Goal: Task Accomplishment & Management: Manage account settings

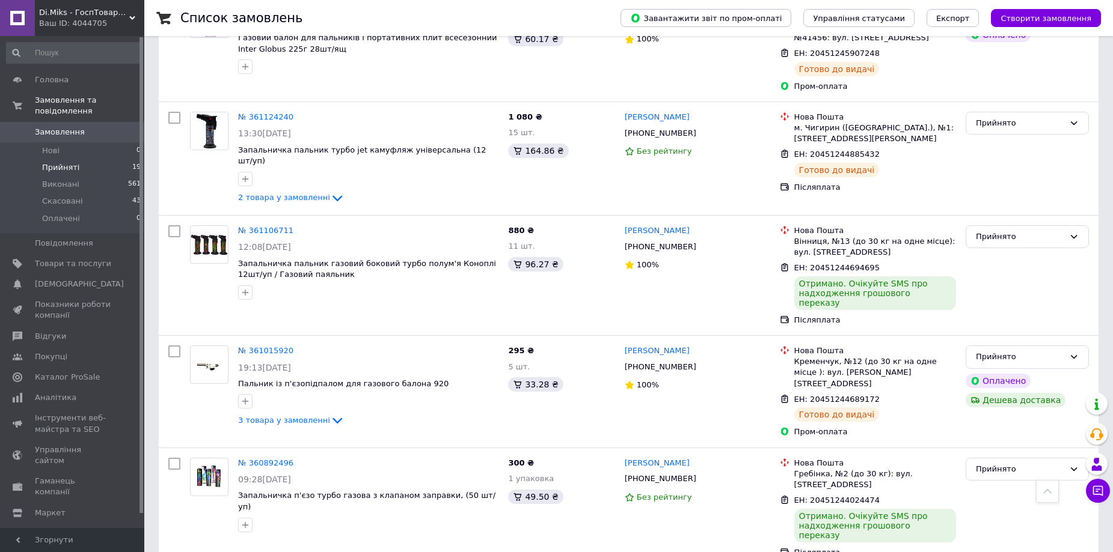
scroll to position [1202, 0]
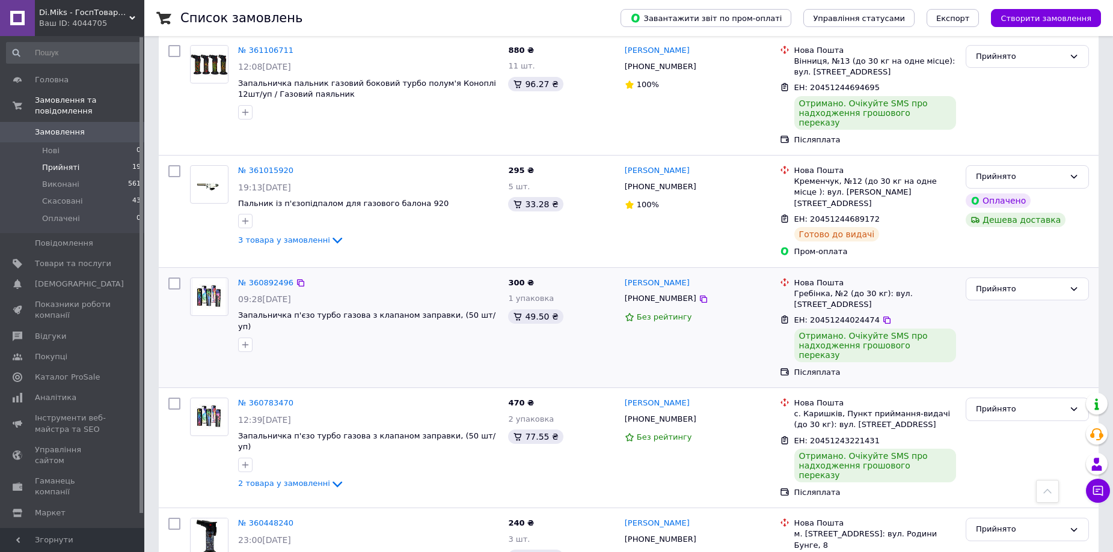
click at [750, 273] on div "[PERSON_NAME] [PHONE_NUMBER] Без рейтингу" at bounding box center [697, 328] width 155 height 110
click at [748, 273] on div "[PERSON_NAME] [PHONE_NUMBER] Без рейтингу" at bounding box center [697, 328] width 155 height 110
click at [738, 273] on div "[PERSON_NAME] [PHONE_NUMBER] Без рейтингу" at bounding box center [697, 328] width 155 height 110
click at [1018, 273] on div "Прийнято" at bounding box center [1027, 328] width 133 height 110
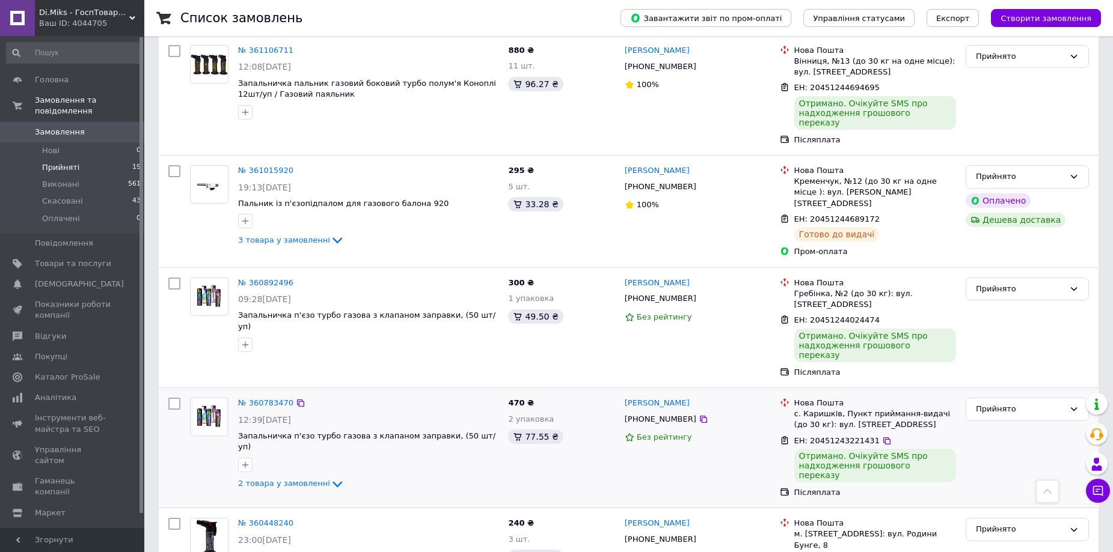
scroll to position [1322, 0]
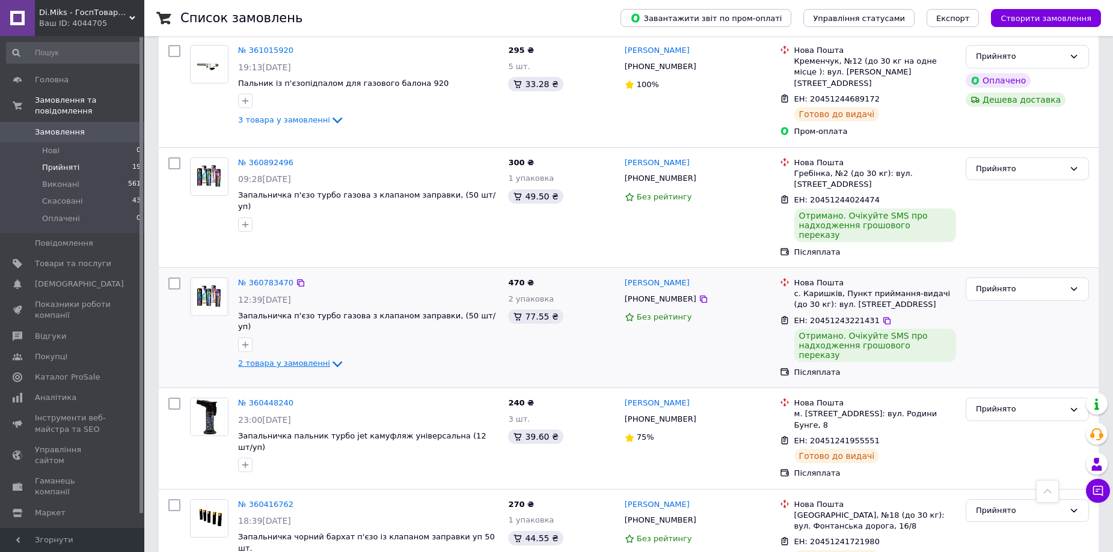
click at [330, 357] on icon at bounding box center [337, 364] width 14 height 14
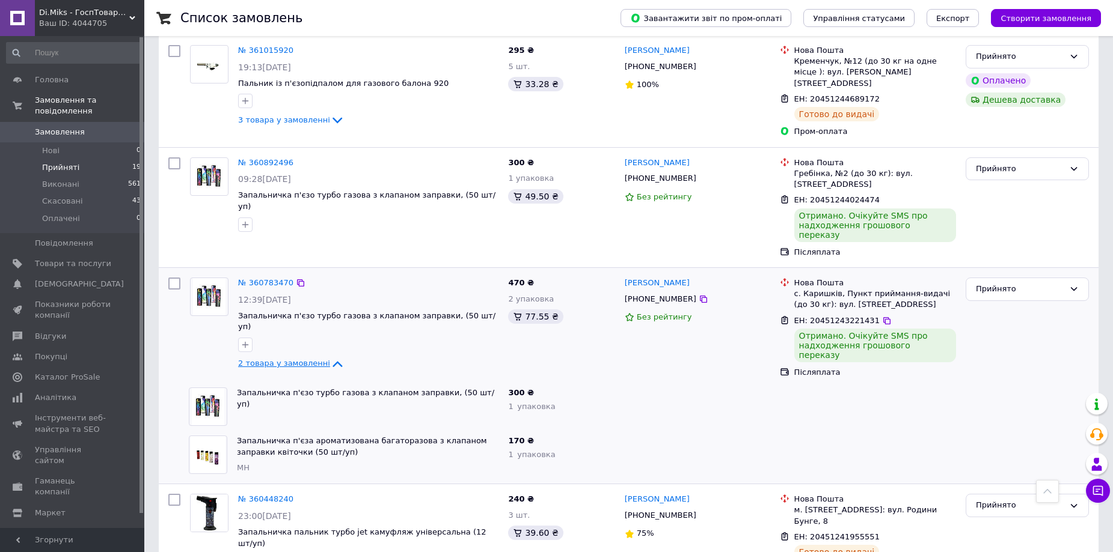
click at [332, 361] on icon at bounding box center [337, 364] width 10 height 6
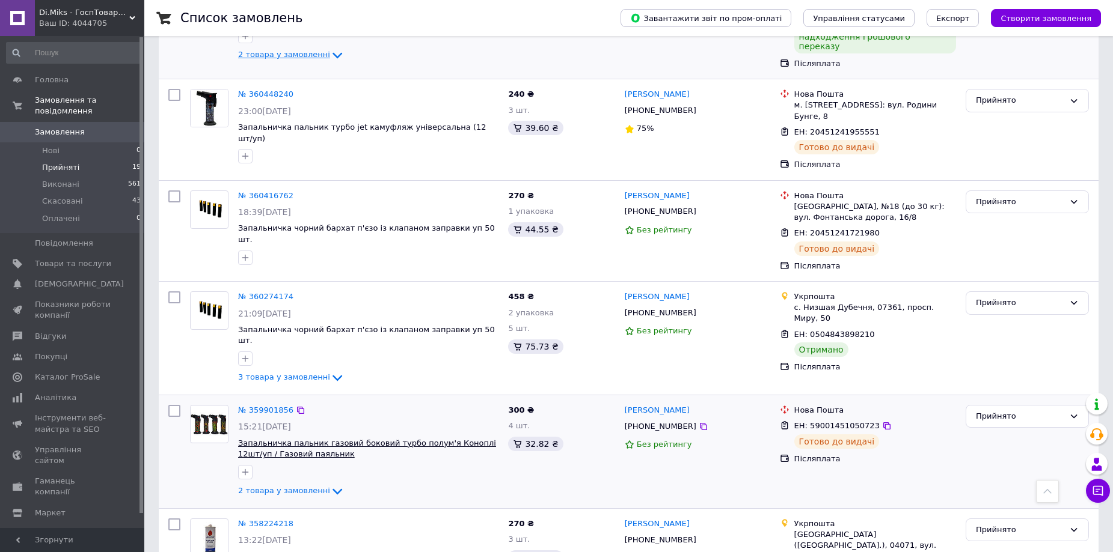
scroll to position [1691, 0]
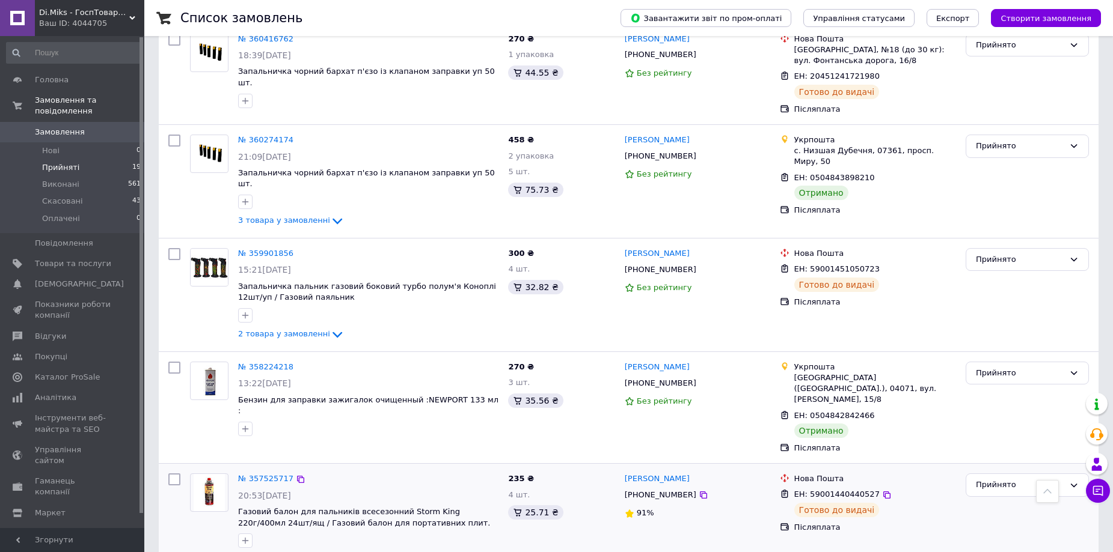
click at [330, 552] on icon at bounding box center [337, 560] width 14 height 14
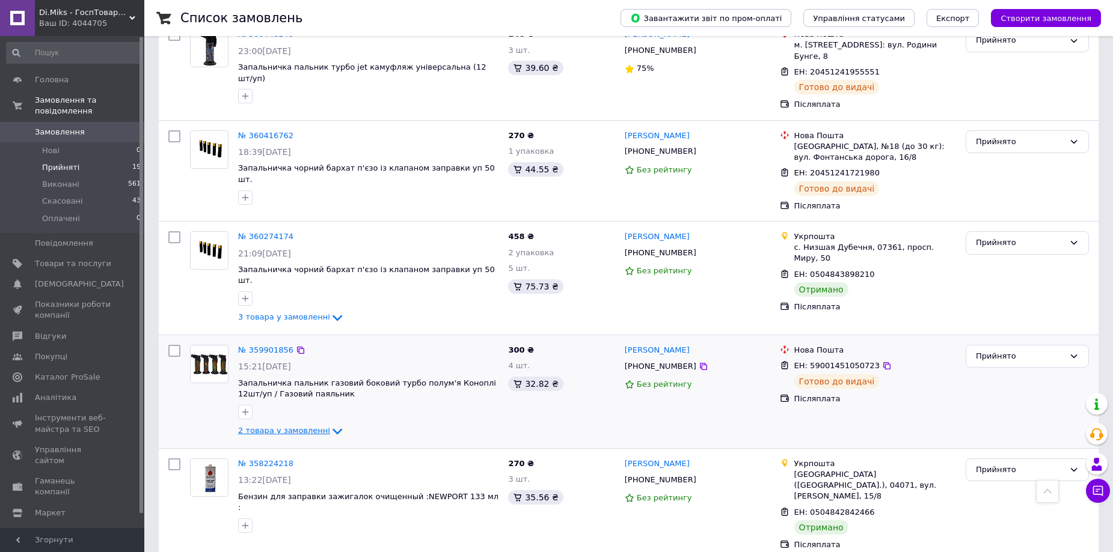
click at [332, 429] on icon at bounding box center [337, 432] width 10 height 6
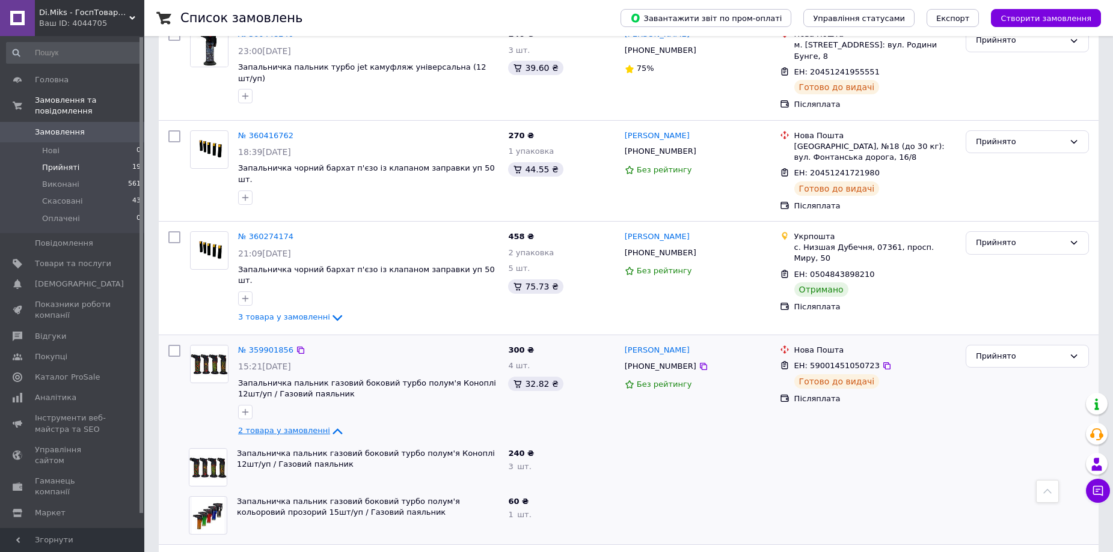
click at [330, 424] on icon at bounding box center [337, 431] width 14 height 14
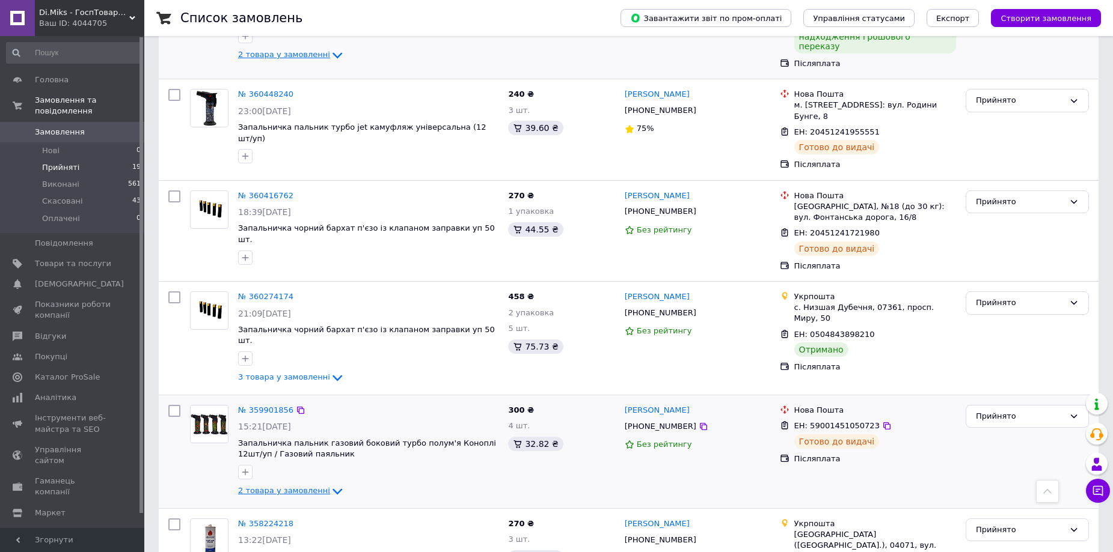
scroll to position [1571, 0]
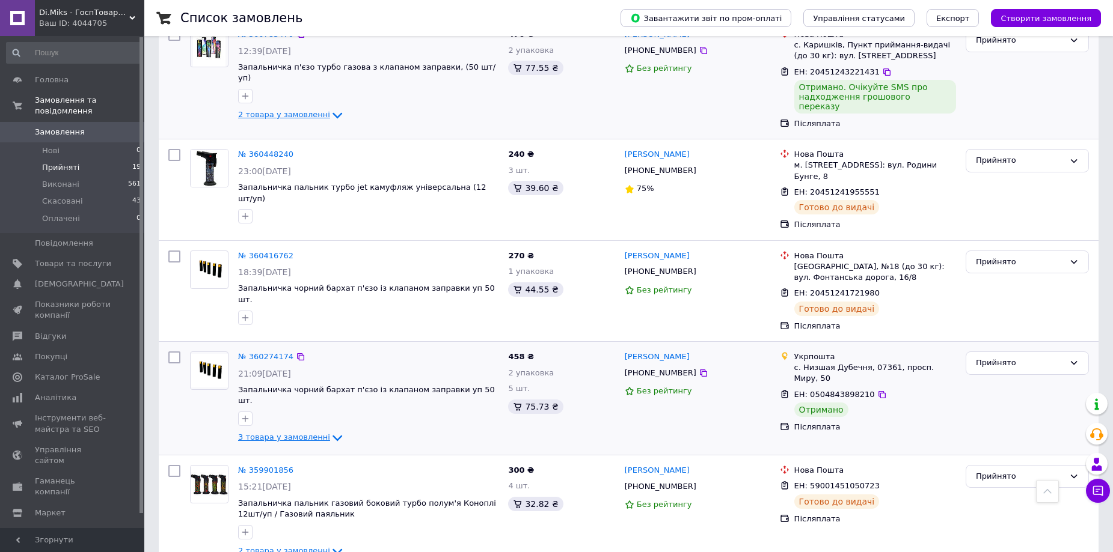
click at [330, 431] on icon at bounding box center [337, 438] width 14 height 14
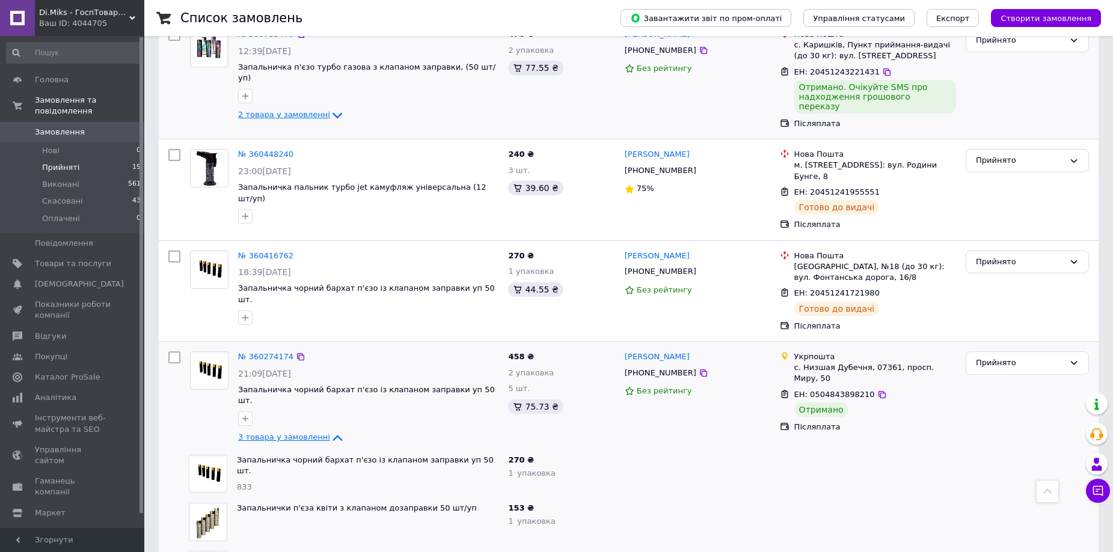
click at [331, 431] on icon at bounding box center [337, 438] width 14 height 14
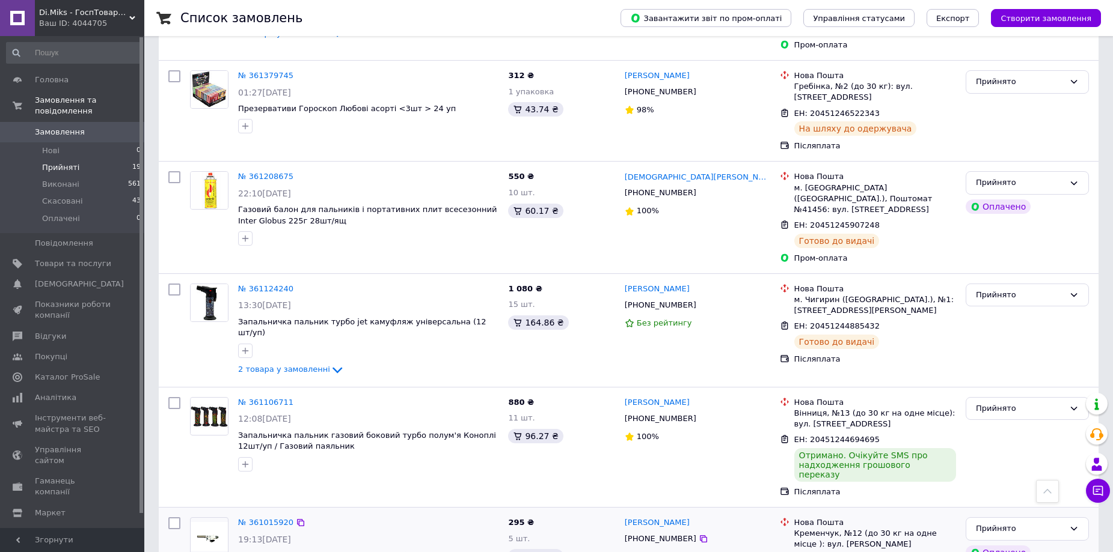
scroll to position [910, 0]
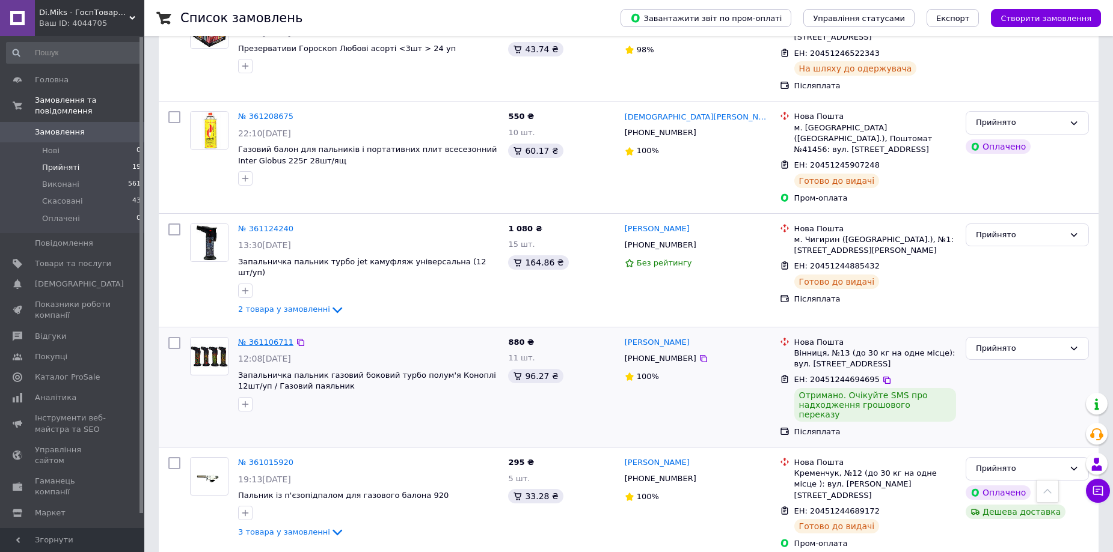
click at [253, 338] on link "№ 361106711" at bounding box center [265, 342] width 55 height 9
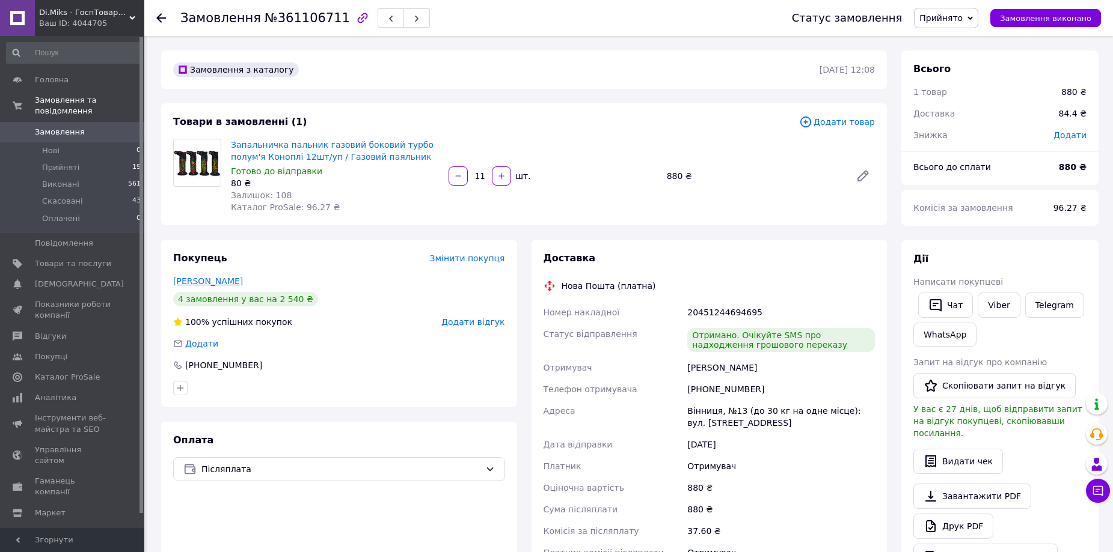
click at [198, 278] on link "[PERSON_NAME]" at bounding box center [208, 281] width 70 height 10
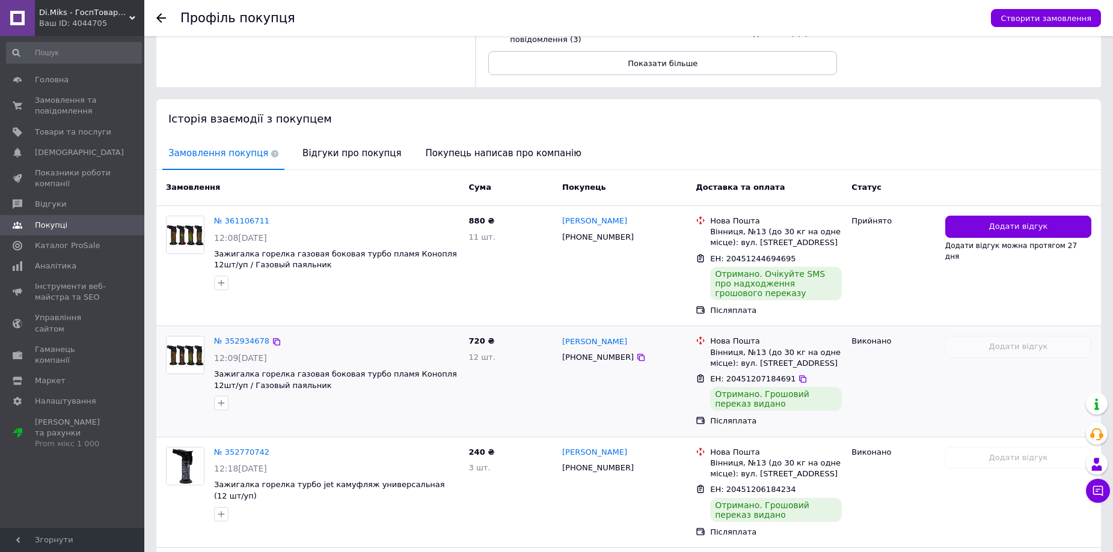
scroll to position [328, 0]
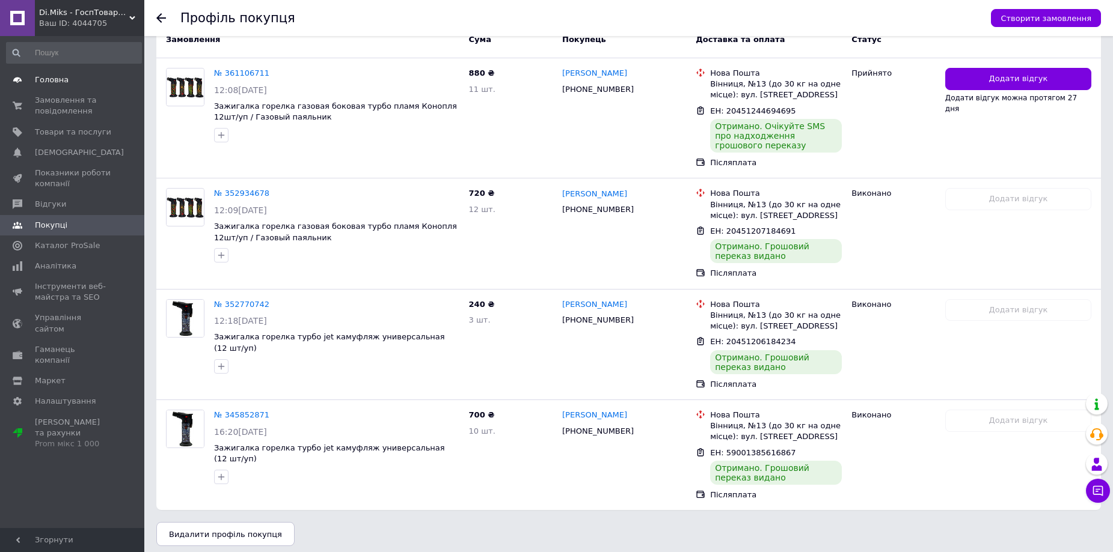
click at [43, 72] on link "Головна" at bounding box center [74, 80] width 148 height 20
